Goal: Find specific page/section: Find specific page/section

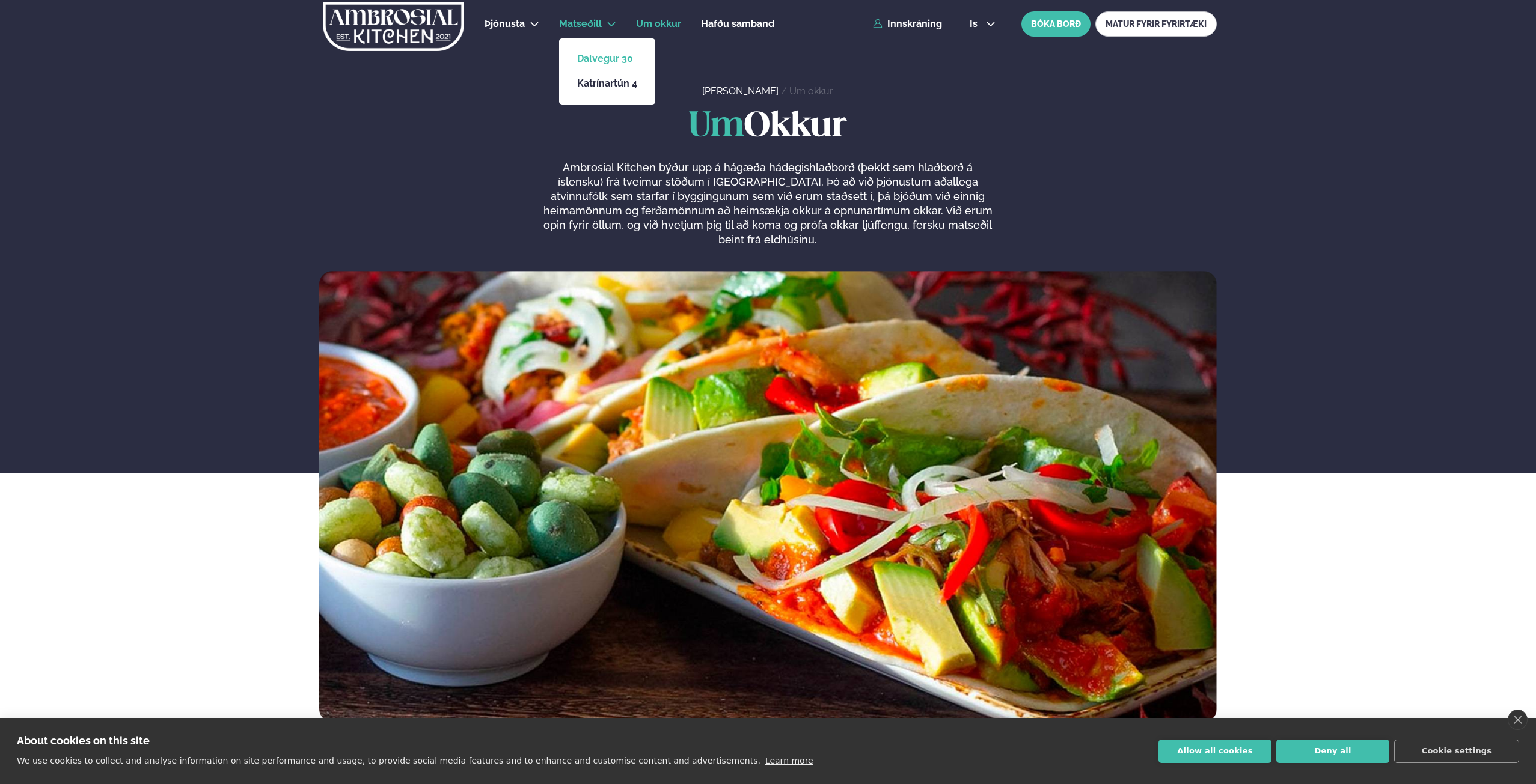
click at [598, 54] on link "Dalvegur 30" at bounding box center [607, 59] width 60 height 10
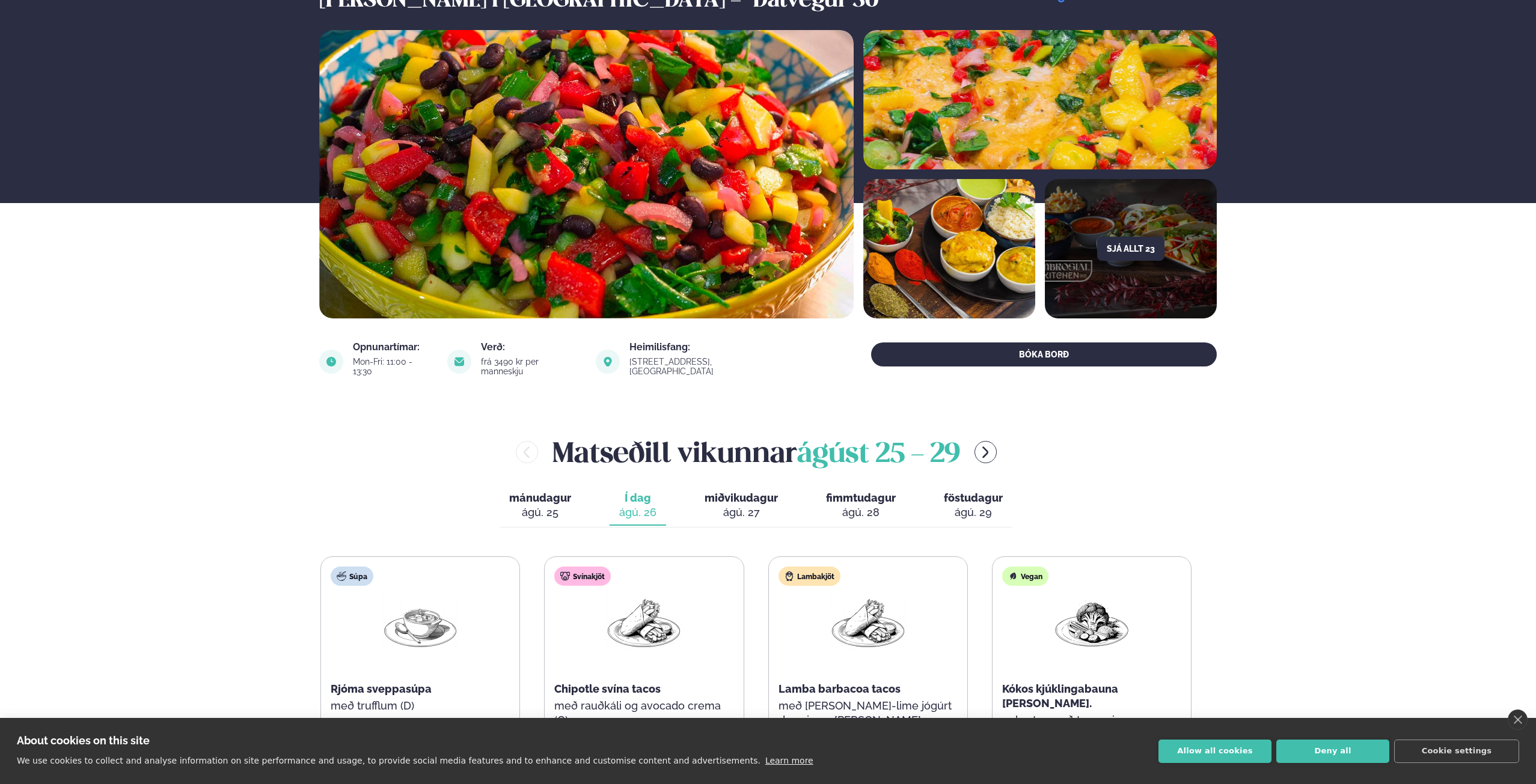
scroll to position [360, 0]
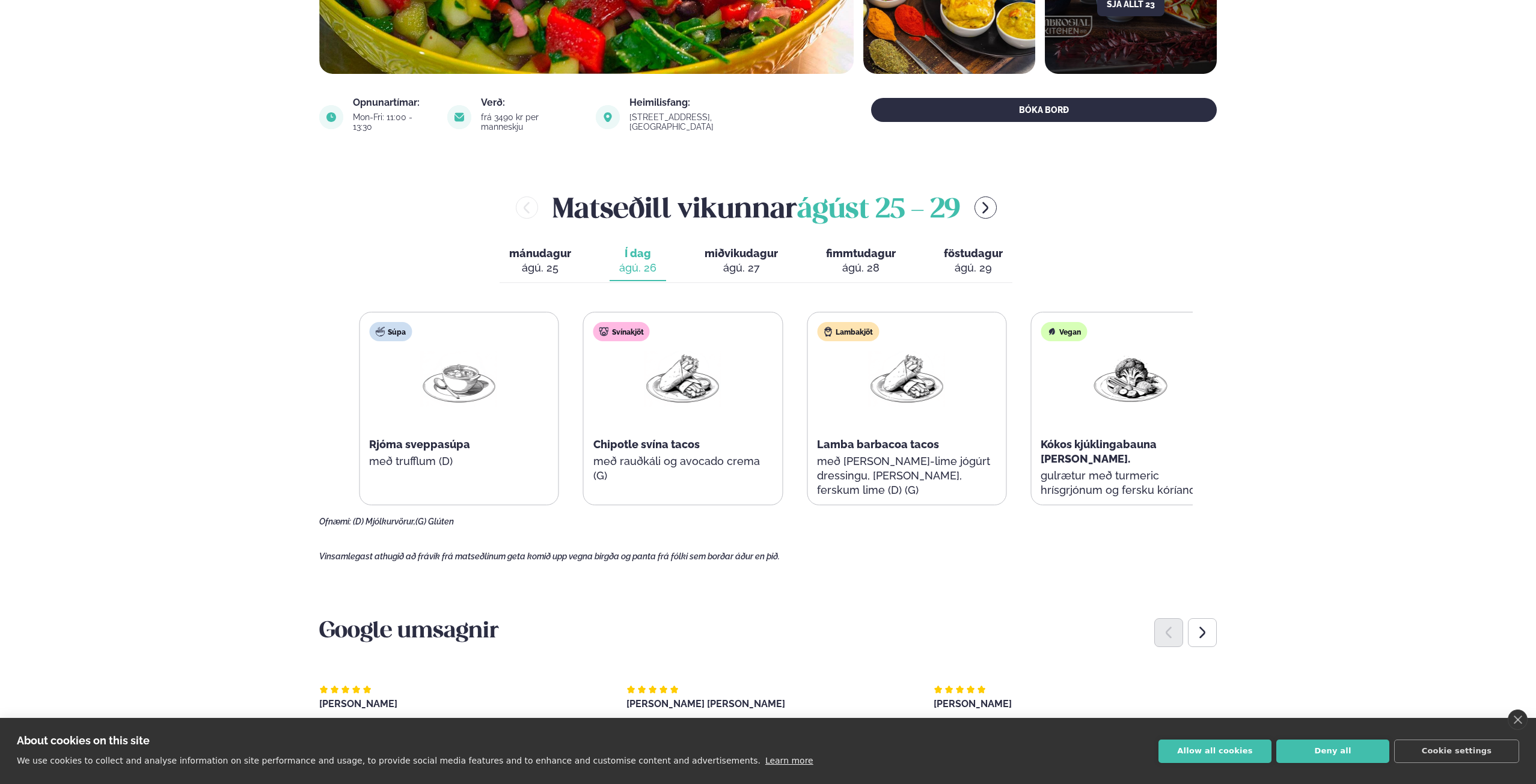
click at [654, 458] on div "Svínakjöt Chipotle svína tacos með rauðkáli og avocado crema (G)" at bounding box center [683, 408] width 198 height 192
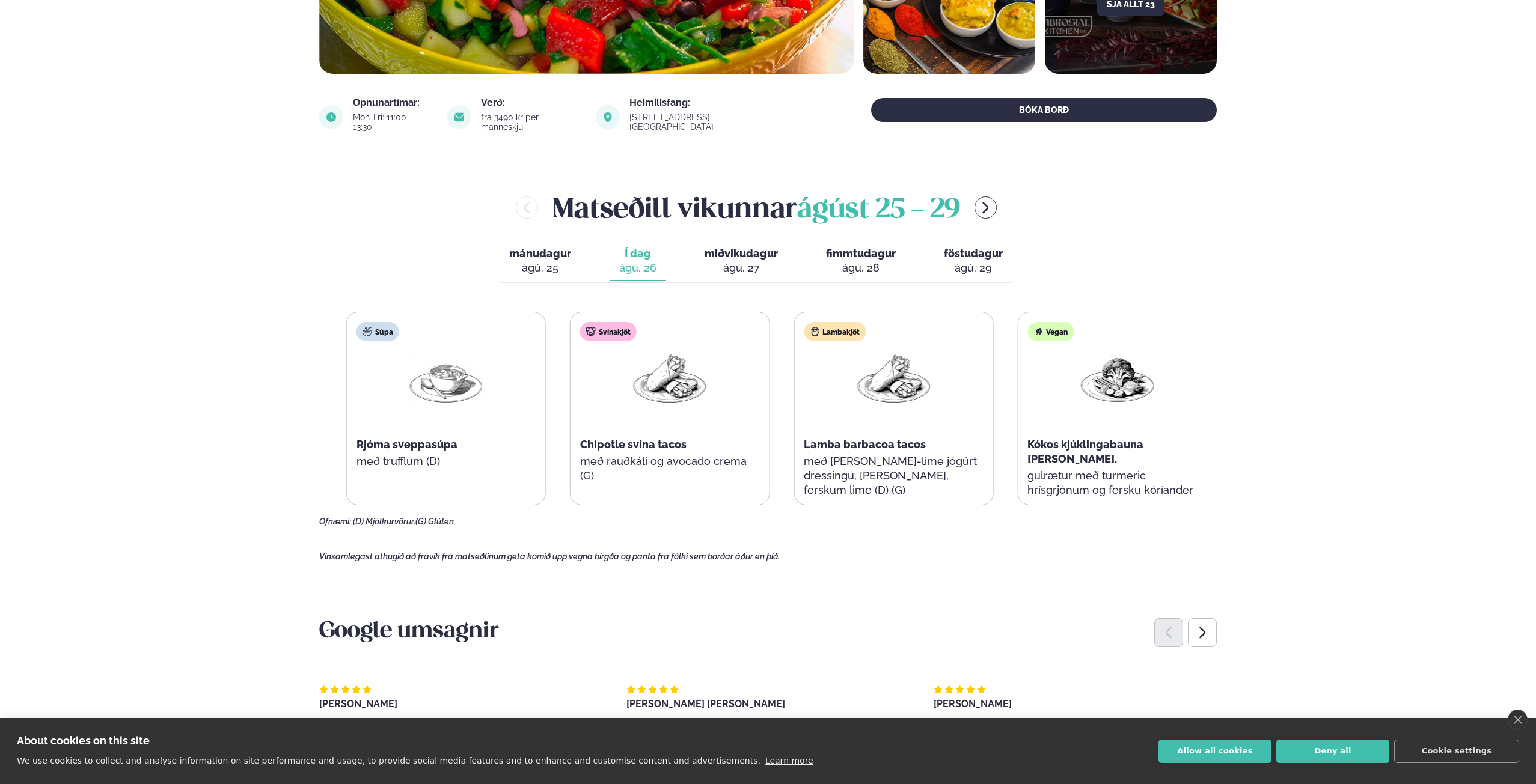
click at [675, 448] on div "Svínakjöt Chipotle svína tacos með rauðkáli og avocado crema (G)" at bounding box center [670, 408] width 198 height 192
click at [882, 453] on div "Lambakjöt Lamba barbacoa tacos með [PERSON_NAME]-lime jógúrt dressingu, [PERSON…" at bounding box center [897, 416] width 198 height 207
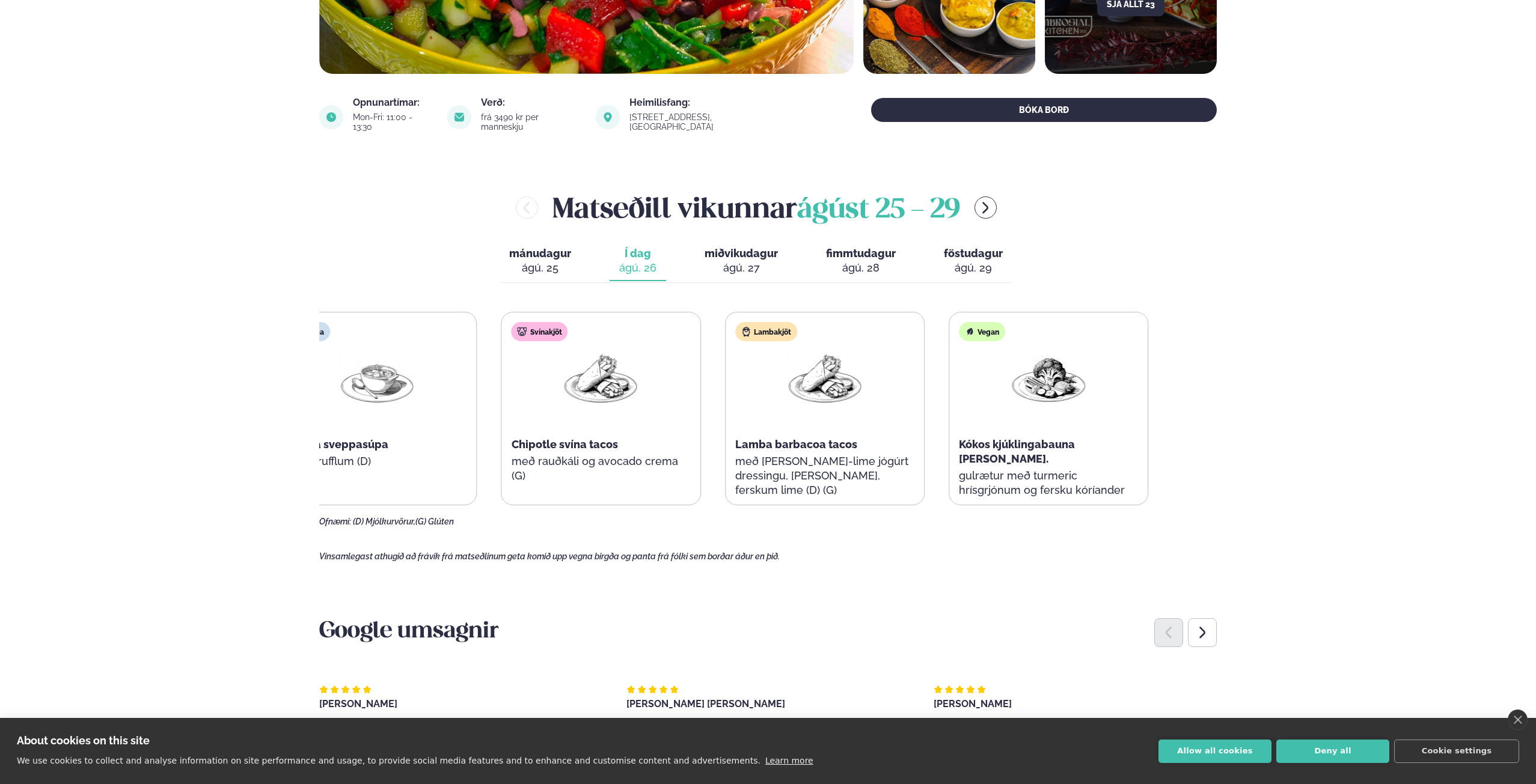
click at [930, 440] on div "Súpa Rjóma sveppasúpa með trufflum (D) Svínakjöt Chipotle svína tacos með rauðk…" at bounding box center [713, 408] width 871 height 193
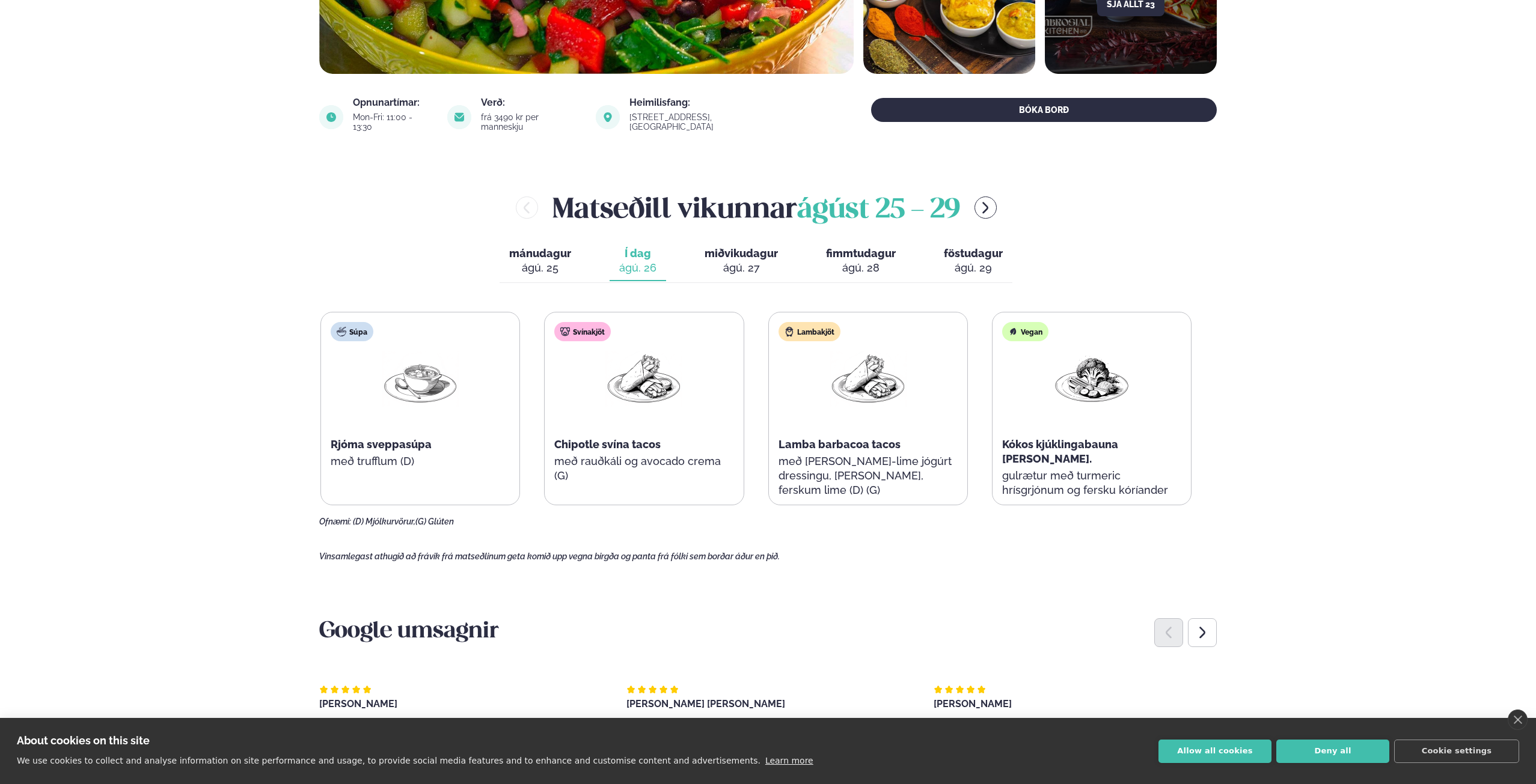
click at [840, 438] on span "Lamba barbacoa tacos" at bounding box center [839, 444] width 122 height 12
click at [602, 438] on span "Chipotle svína tacos" at bounding box center [607, 444] width 107 height 12
click at [627, 438] on span "Chipotle svína tacos" at bounding box center [607, 444] width 107 height 12
click at [827, 438] on span "Lamba barbacoa tacos" at bounding box center [839, 444] width 122 height 12
click at [826, 468] on p "með [PERSON_NAME]-lime jógúrt dressingu, [PERSON_NAME], ferskum lime (D) (G)" at bounding box center [867, 476] width 179 height 43
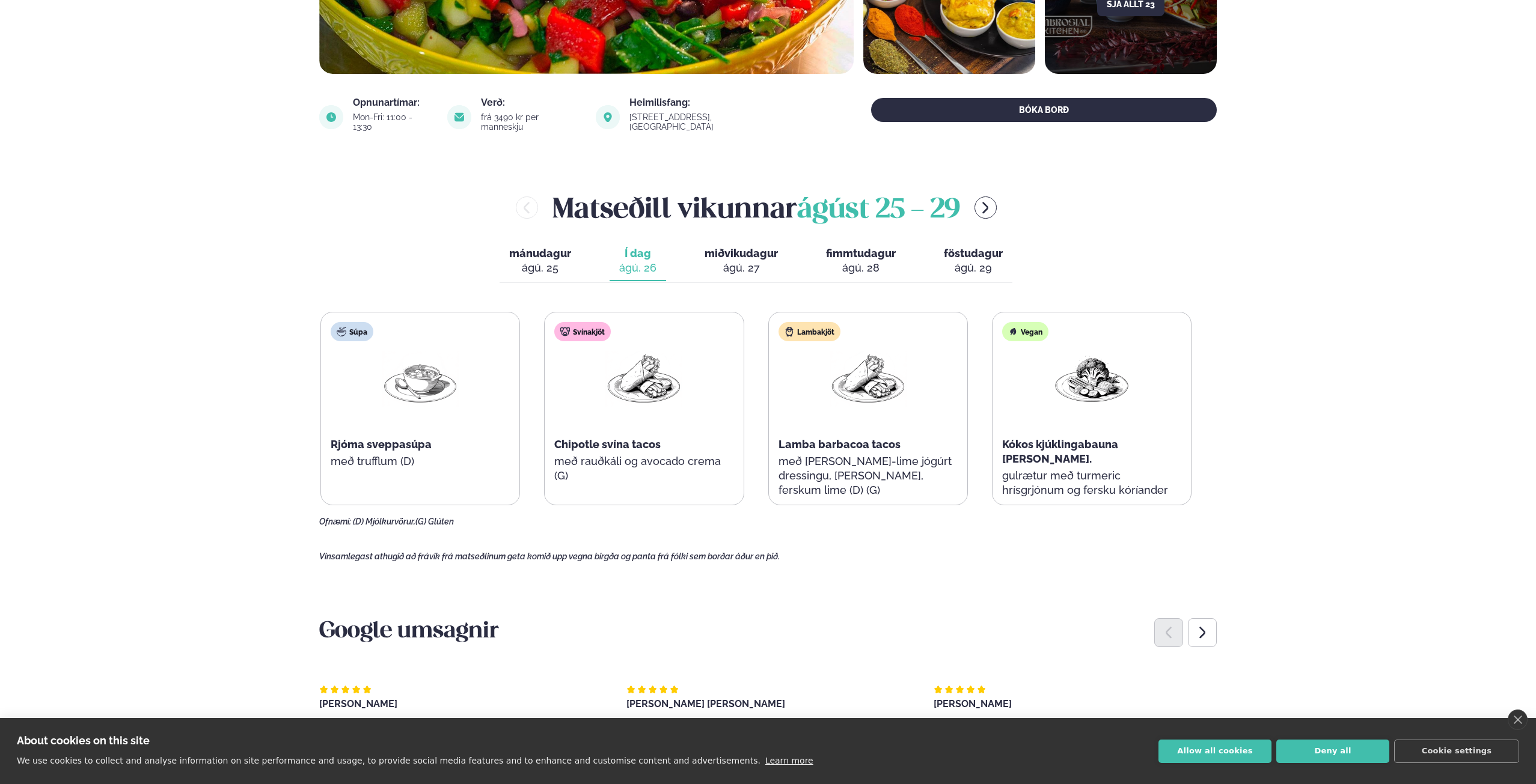
click at [833, 455] on p "með [PERSON_NAME]-lime jógúrt dressingu, [PERSON_NAME], ferskum lime (D) (G)" at bounding box center [867, 476] width 179 height 43
click at [834, 460] on p "með [PERSON_NAME]-lime jógúrt dressingu, [PERSON_NAME], ferskum lime (D) (G)" at bounding box center [867, 476] width 179 height 43
click at [834, 470] on p "með [PERSON_NAME]-lime jógúrt dressingu, [PERSON_NAME], ferskum lime (D) (G)" at bounding box center [867, 476] width 179 height 43
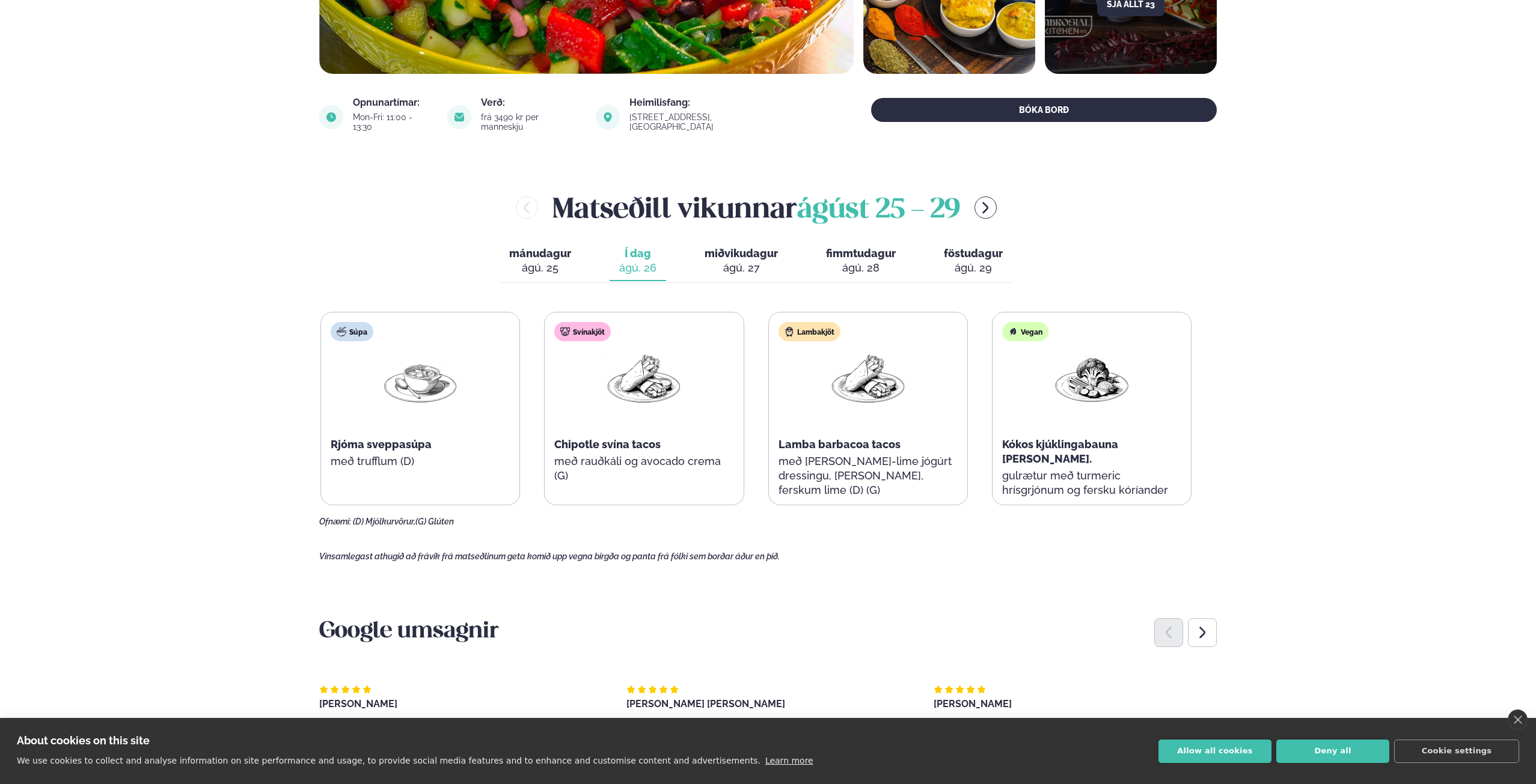
click at [834, 470] on p "með [PERSON_NAME]-lime jógúrt dressingu, [PERSON_NAME], ferskum lime (D) (G)" at bounding box center [867, 476] width 179 height 43
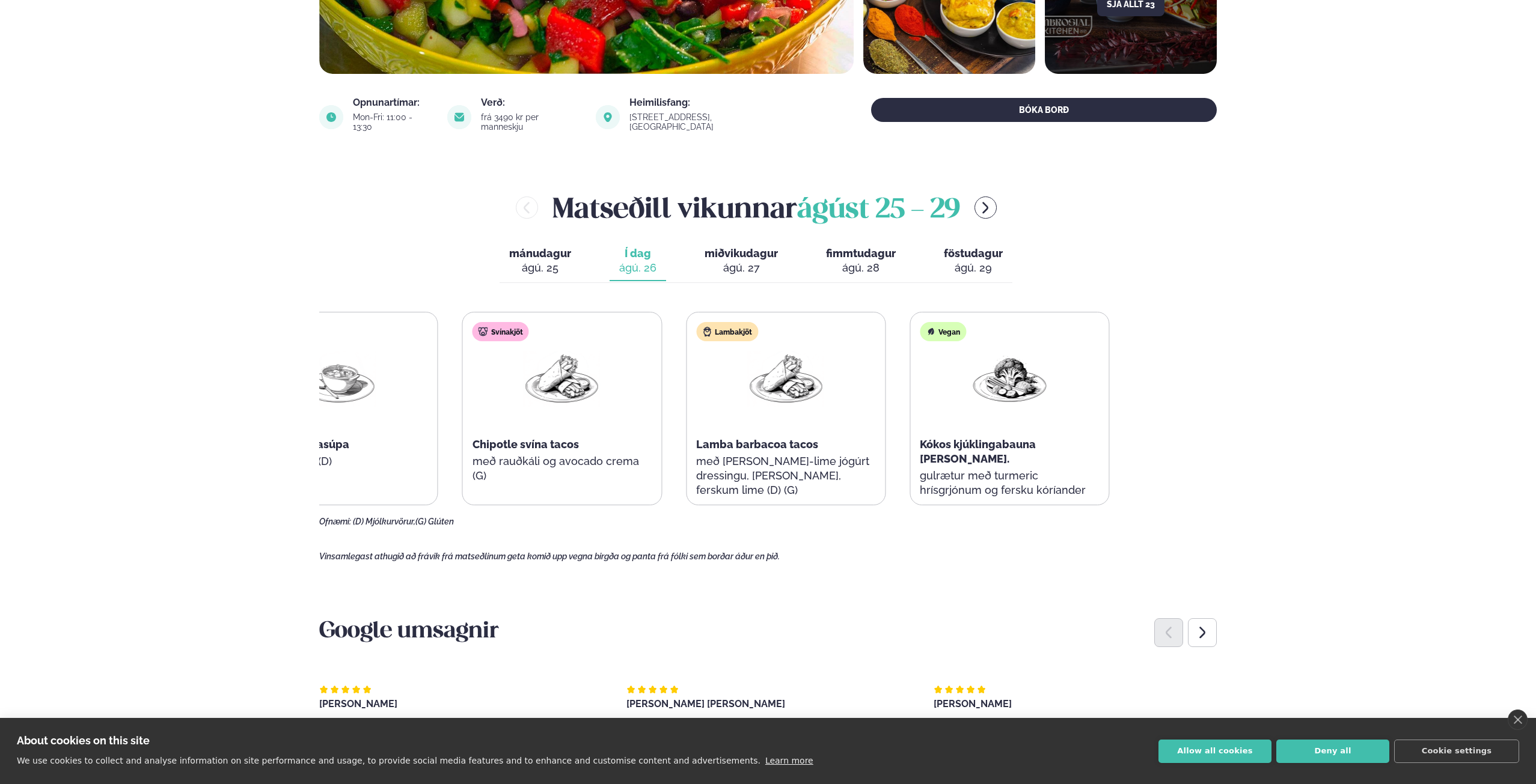
click at [692, 424] on div "Lambakjöt Lamba barbacoa tacos með [PERSON_NAME]-lime jógúrt dressingu, [PERSON…" at bounding box center [786, 416] width 198 height 207
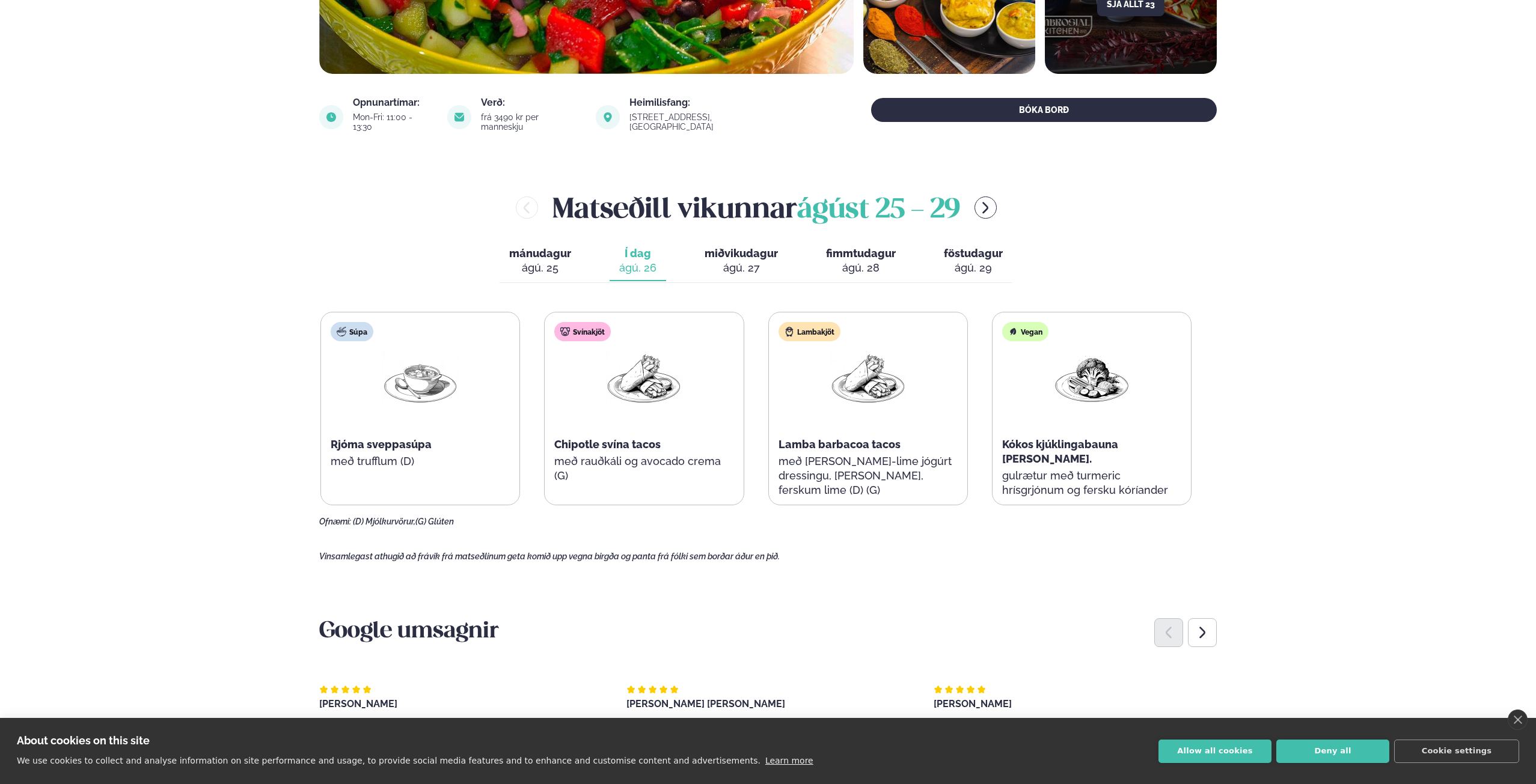
click at [727, 261] on div "ágú. 27" at bounding box center [741, 268] width 73 height 14
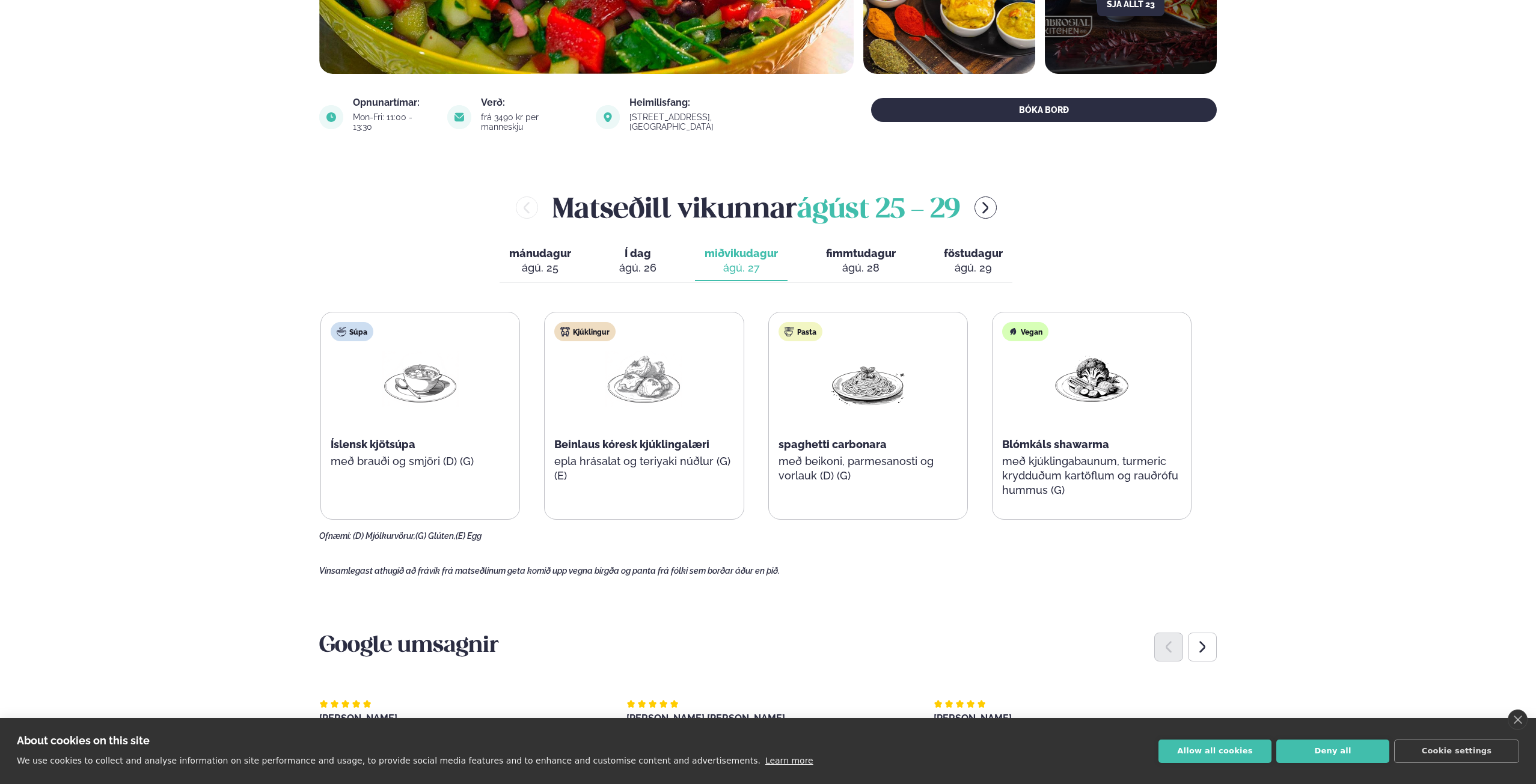
click at [874, 261] on div "ágú. 28" at bounding box center [861, 268] width 70 height 14
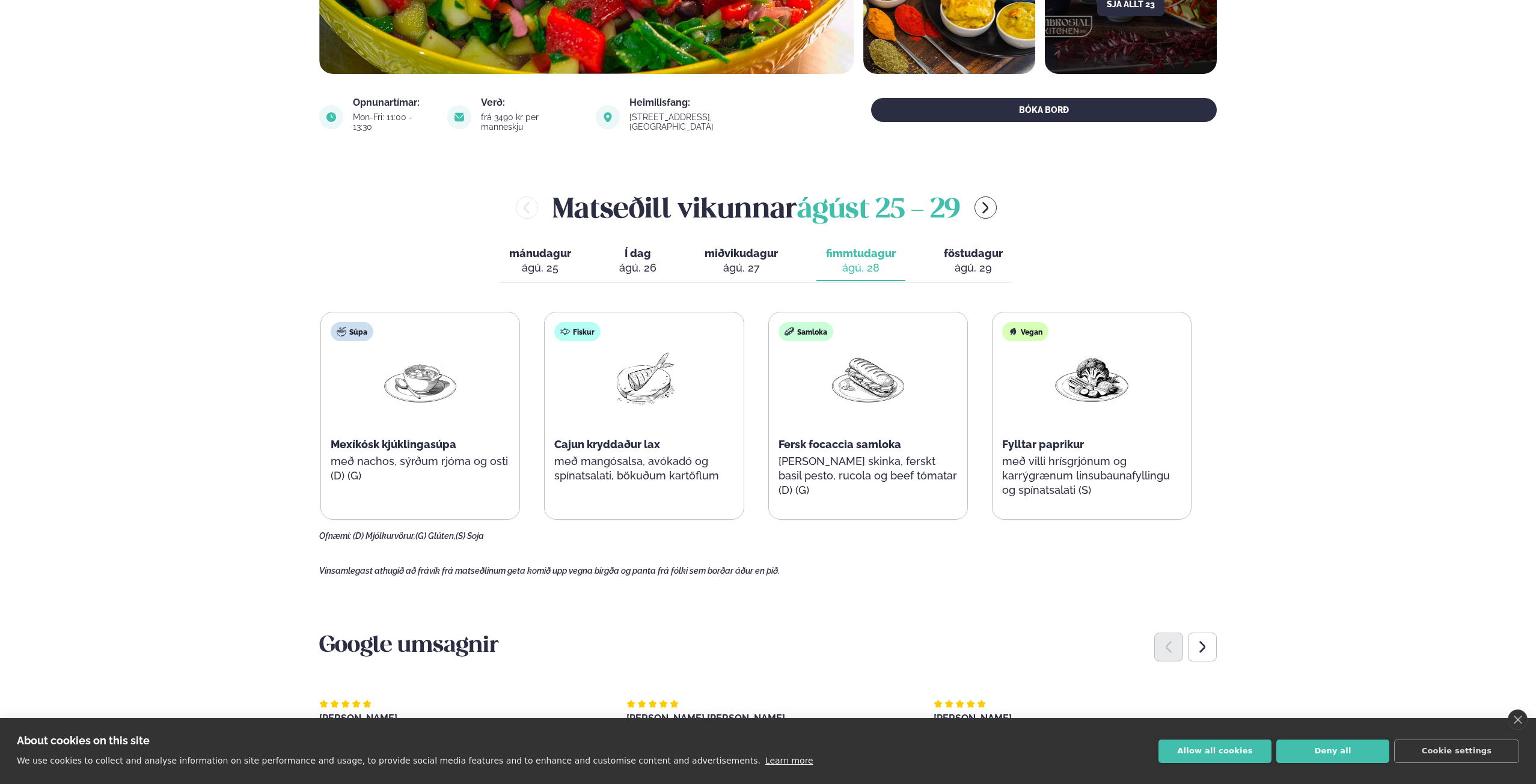
click at [968, 247] on span "föstudagur" at bounding box center [973, 253] width 59 height 12
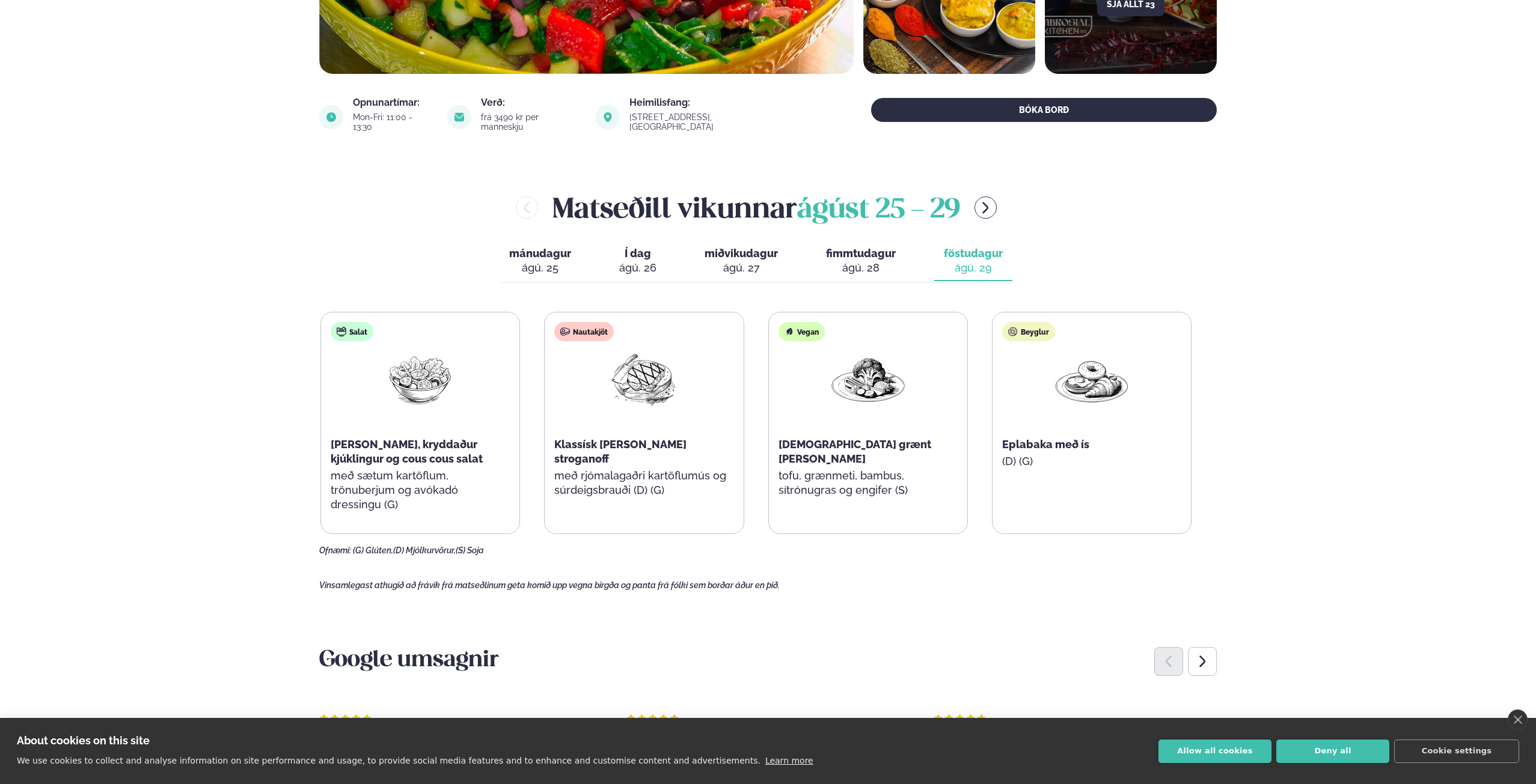
click at [716, 247] on span "miðvikudagur" at bounding box center [741, 253] width 73 height 12
